Goal: Transaction & Acquisition: Purchase product/service

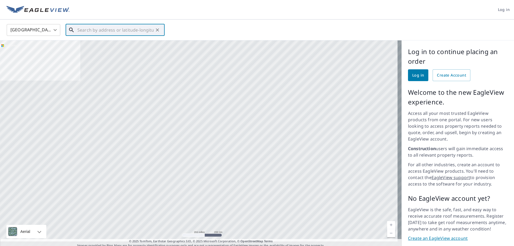
click at [92, 32] on input "text" at bounding box center [115, 29] width 76 height 15
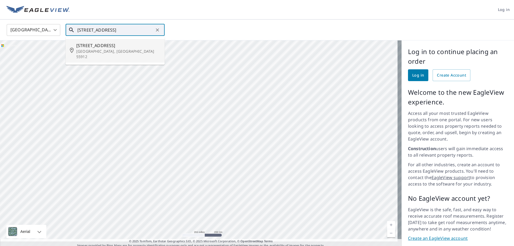
click at [94, 51] on p "[GEOGRAPHIC_DATA], [GEOGRAPHIC_DATA] 55912" at bounding box center [118, 54] width 84 height 11
type input "51824 175th St Austin, MN 55912"
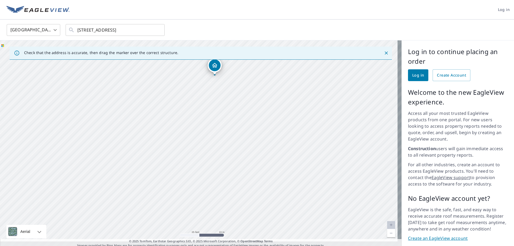
drag, startPoint x: 195, startPoint y: 150, endPoint x: 227, endPoint y: 190, distance: 52.0
click at [227, 190] on div "51824 175th St Austin, MN 55912" at bounding box center [201, 144] width 402 height 208
drag, startPoint x: 209, startPoint y: 93, endPoint x: 187, endPoint y: 203, distance: 112.0
click at [187, 203] on div "51824 175th St Austin, MN 55912" at bounding box center [201, 144] width 402 height 208
click at [412, 74] on span "Log in" at bounding box center [418, 75] width 12 height 7
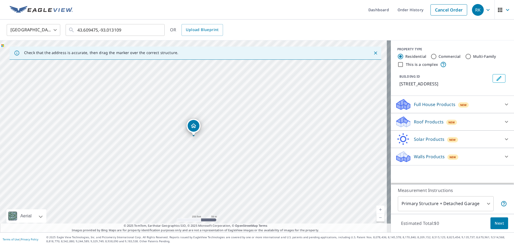
click at [424, 122] on p "Roof Products" at bounding box center [429, 122] width 30 height 6
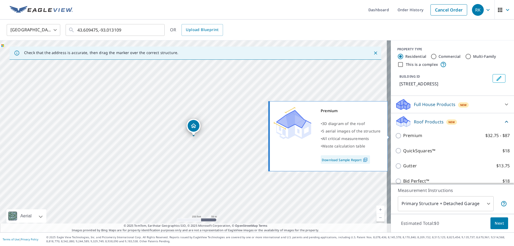
click at [395, 135] on input "Premium $32.75 - $87" at bounding box center [399, 136] width 8 height 6
checkbox input "true"
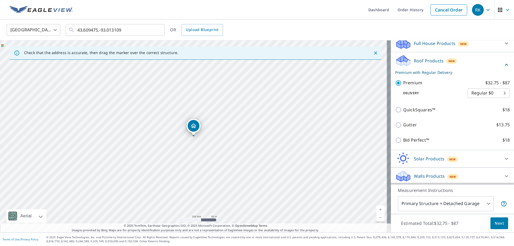
scroll to position [62, 0]
drag, startPoint x: 193, startPoint y: 128, endPoint x: 189, endPoint y: 145, distance: 17.5
drag, startPoint x: 175, startPoint y: 140, endPoint x: 228, endPoint y: 120, distance: 56.6
click at [228, 120] on div "[STREET_ADDRESS]" at bounding box center [195, 136] width 391 height 192
drag, startPoint x: 193, startPoint y: 118, endPoint x: 197, endPoint y: 115, distance: 4.9
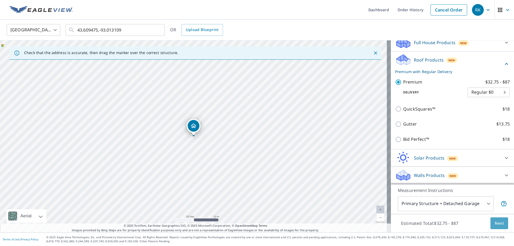
click at [496, 224] on span "Next" at bounding box center [499, 223] width 9 height 7
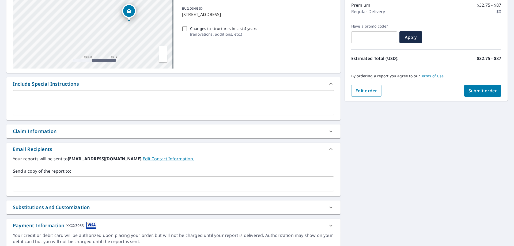
scroll to position [80, 0]
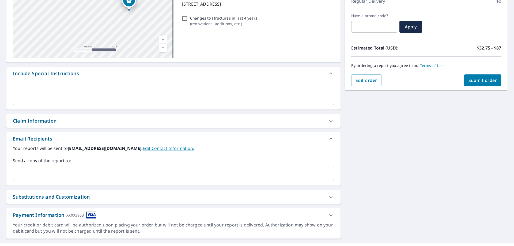
click at [73, 167] on div "​" at bounding box center [173, 173] width 321 height 15
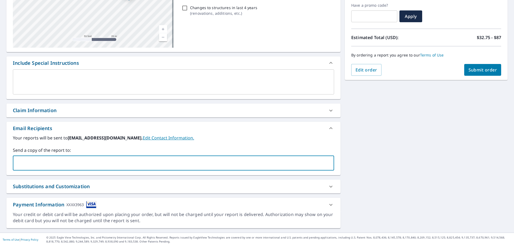
scroll to position [91, 0]
type input "[PERSON_NAME][EMAIL_ADDRESS][DOMAIN_NAME]"
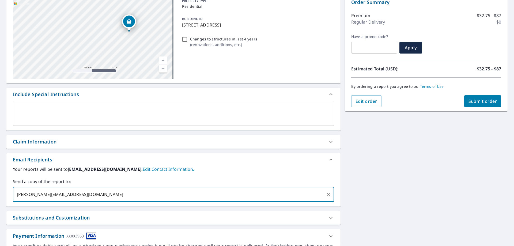
scroll to position [58, 0]
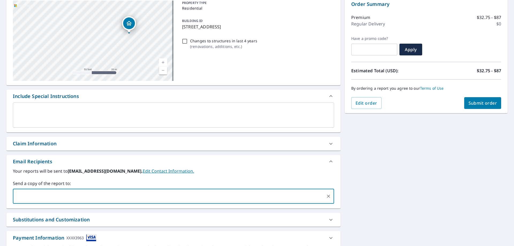
click at [477, 104] on span "Submit order" at bounding box center [483, 103] width 29 height 6
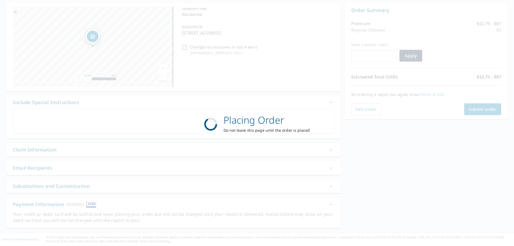
scroll to position [51, 0]
